Goal: Navigation & Orientation: Find specific page/section

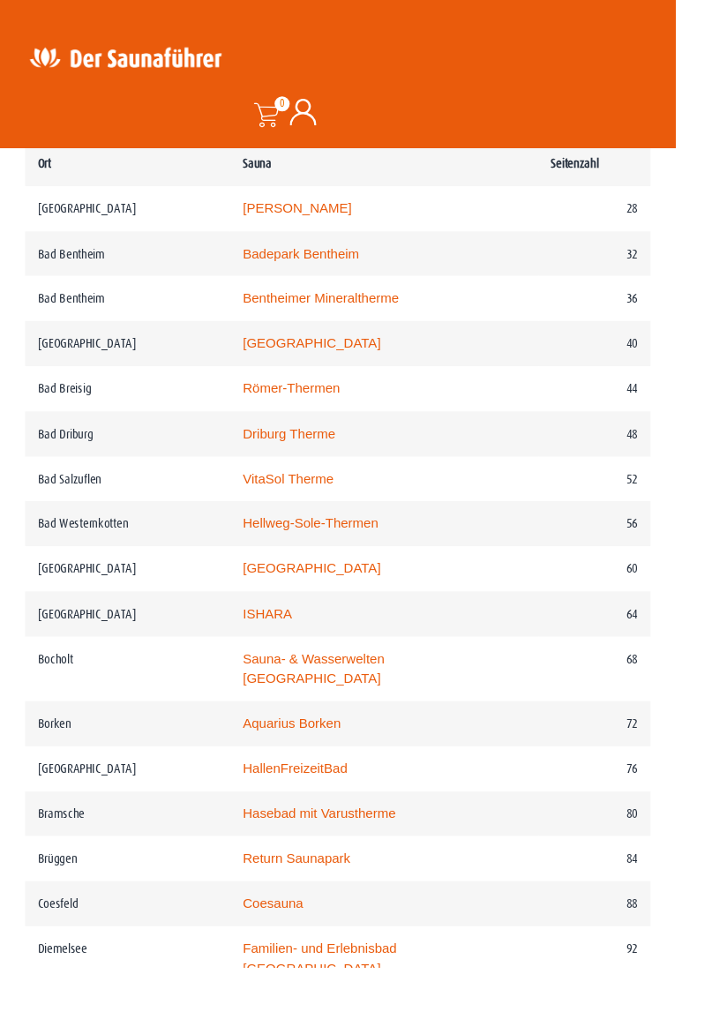
scroll to position [1069, 0]
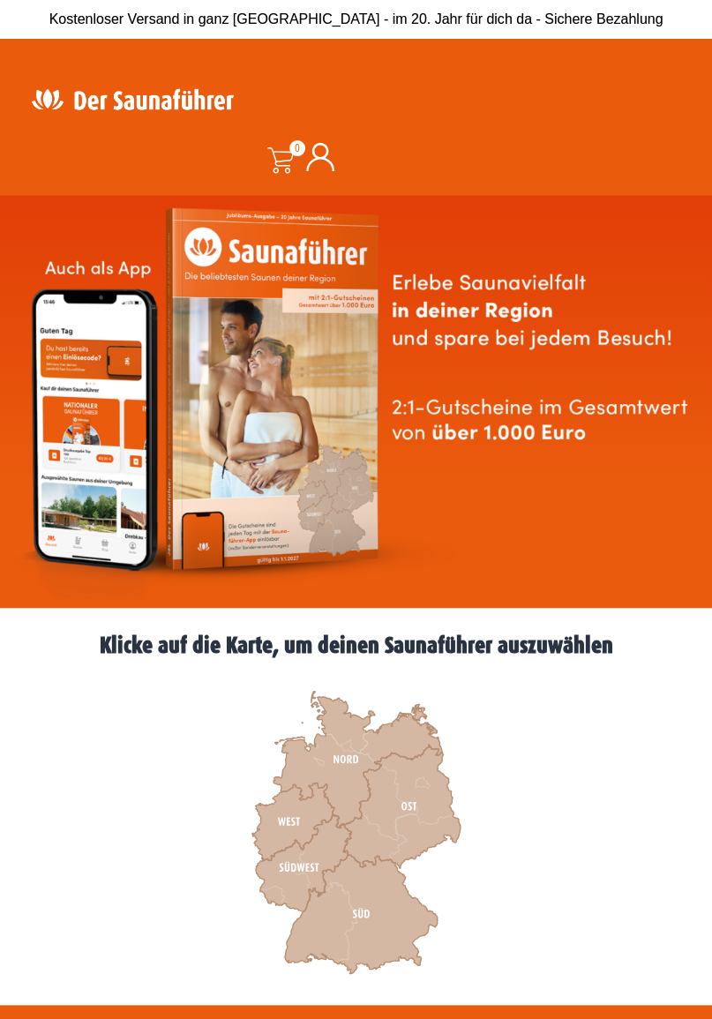
click at [293, 824] on icon at bounding box center [293, 823] width 82 height 78
click at [311, 861] on icon at bounding box center [304, 863] width 96 height 97
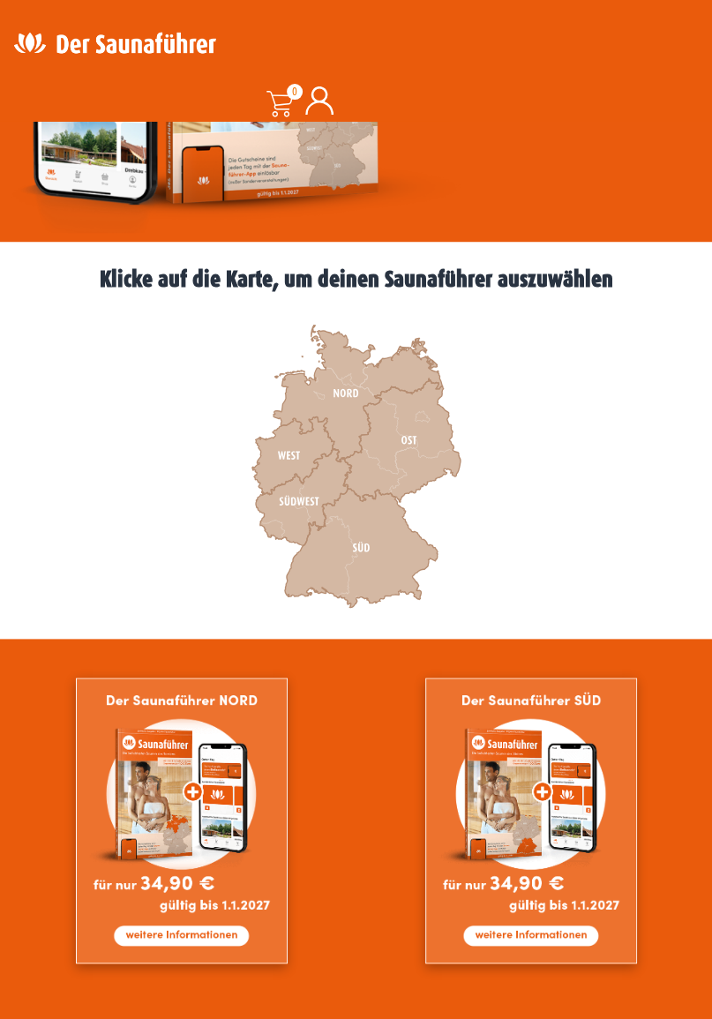
scroll to position [511, 0]
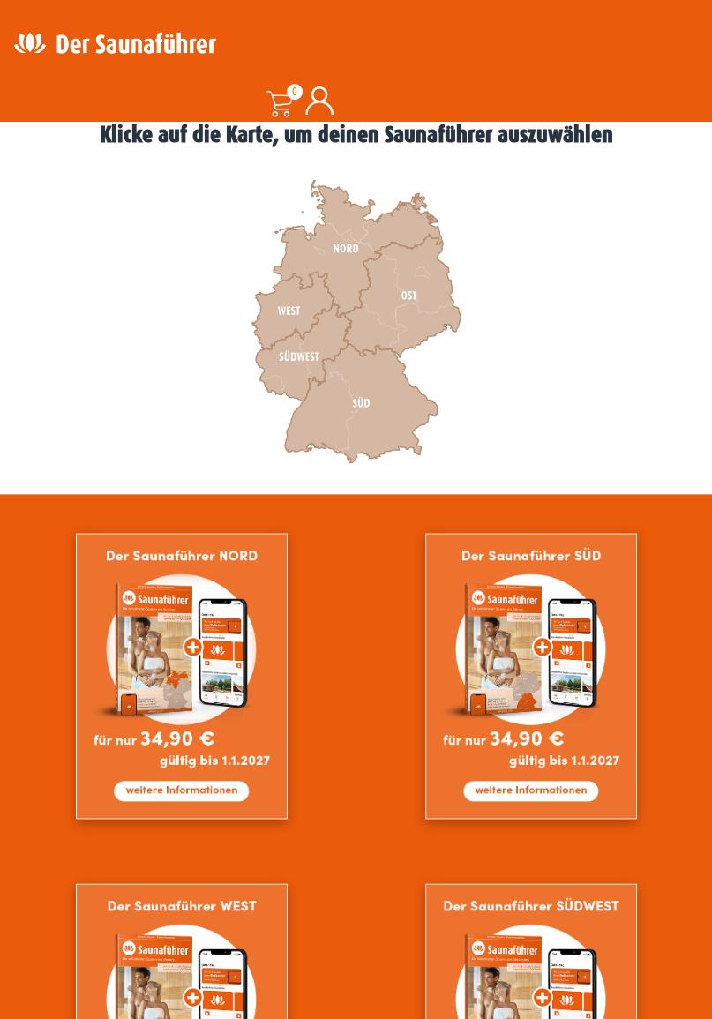
click at [296, 314] on icon at bounding box center [293, 312] width 82 height 78
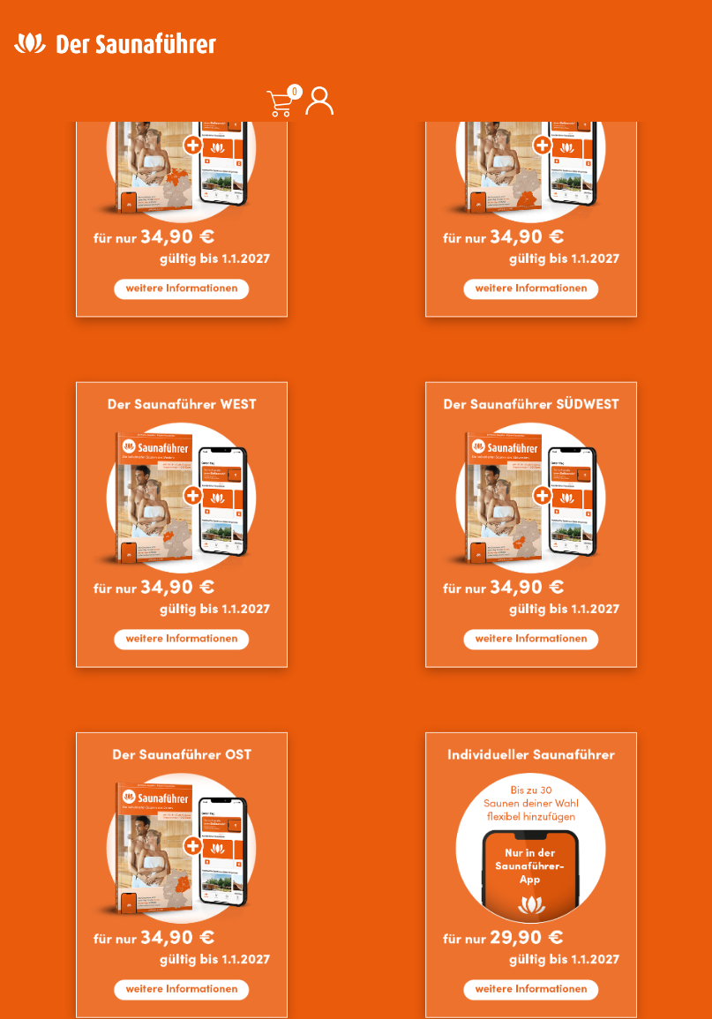
click at [570, 885] on img at bounding box center [531, 874] width 212 height 286
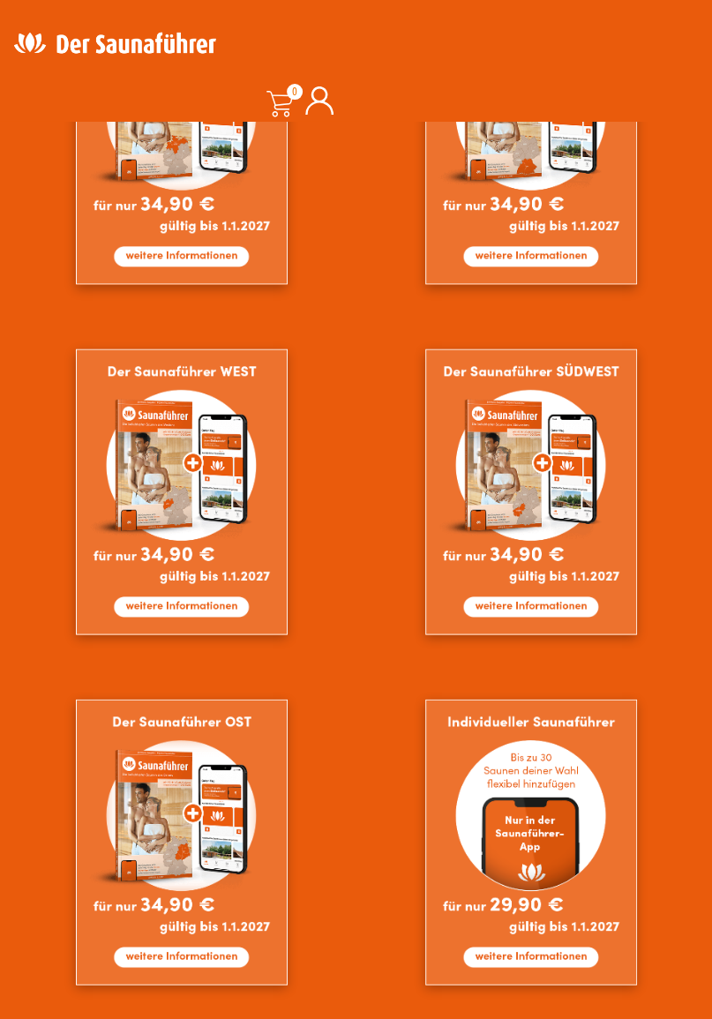
scroll to position [1069, 0]
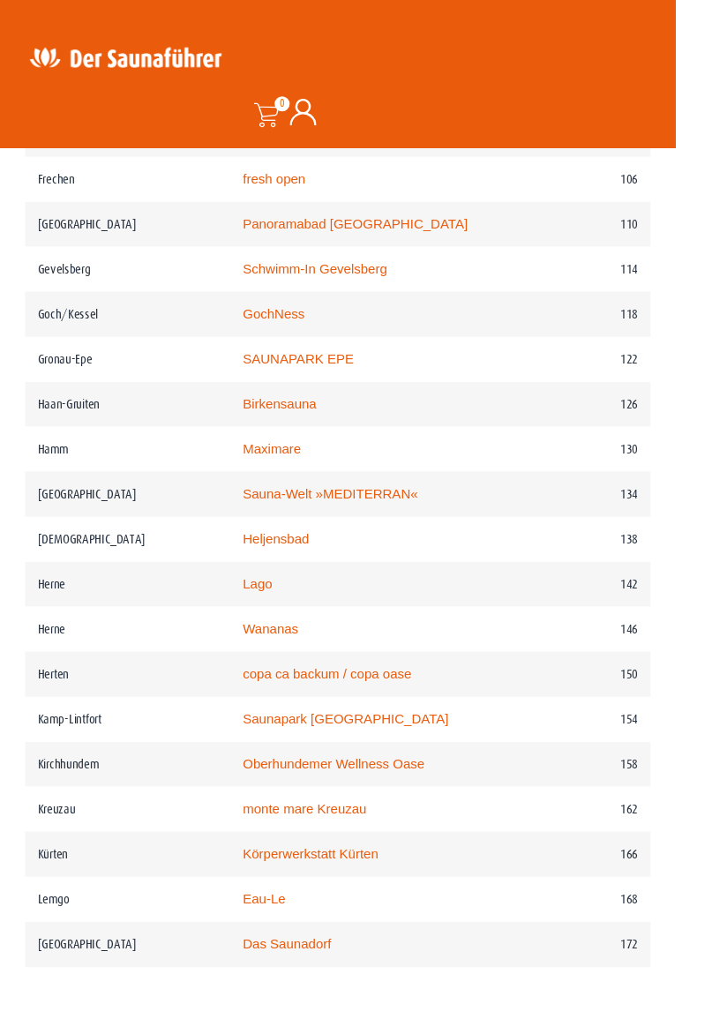
scroll to position [2161, 0]
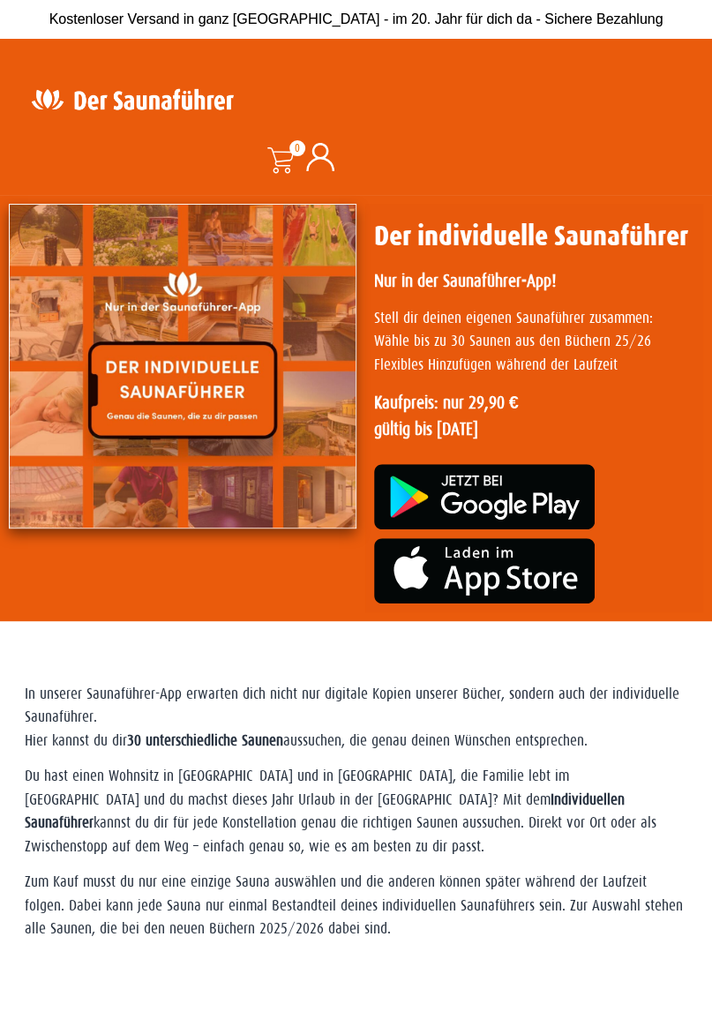
click at [549, 489] on img at bounding box center [484, 496] width 221 height 65
